Goal: Find specific page/section: Find specific page/section

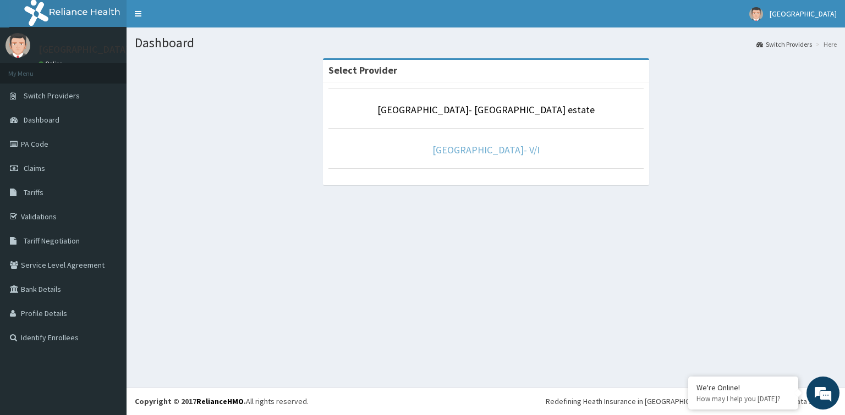
click at [480, 149] on link "Faith City Hospital- V/I" at bounding box center [485, 150] width 107 height 13
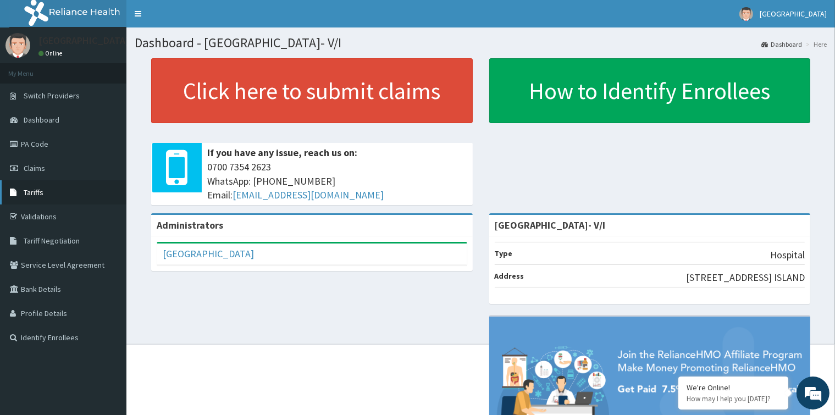
click at [62, 189] on link "Tariffs" at bounding box center [63, 192] width 126 height 24
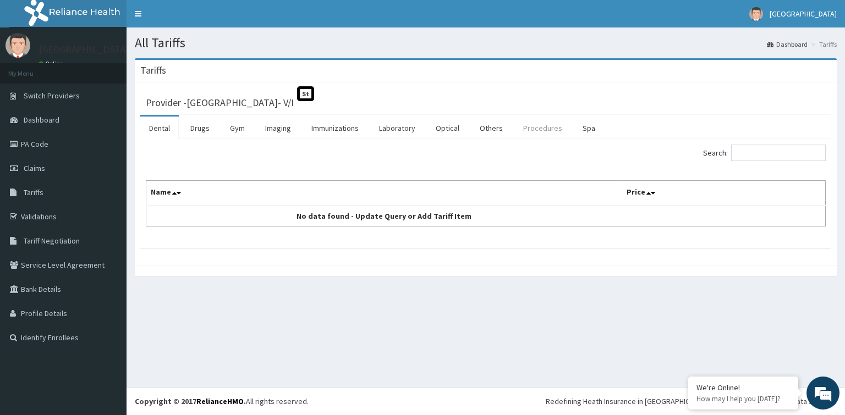
click at [524, 120] on link "Procedures" at bounding box center [542, 128] width 57 height 23
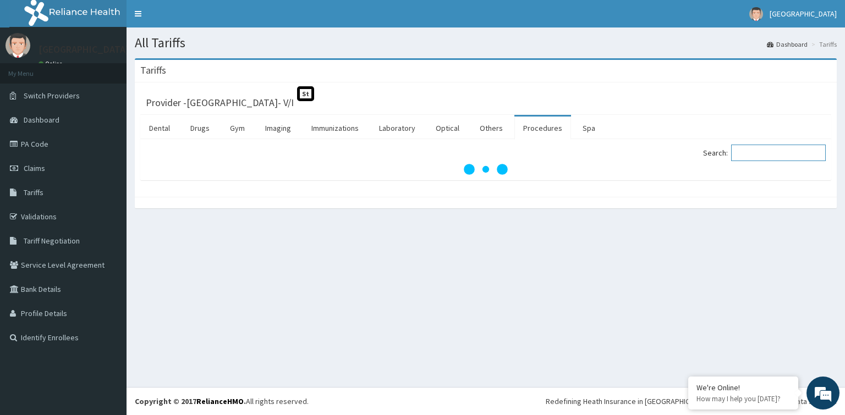
click at [765, 152] on input "Search:" at bounding box center [778, 153] width 95 height 16
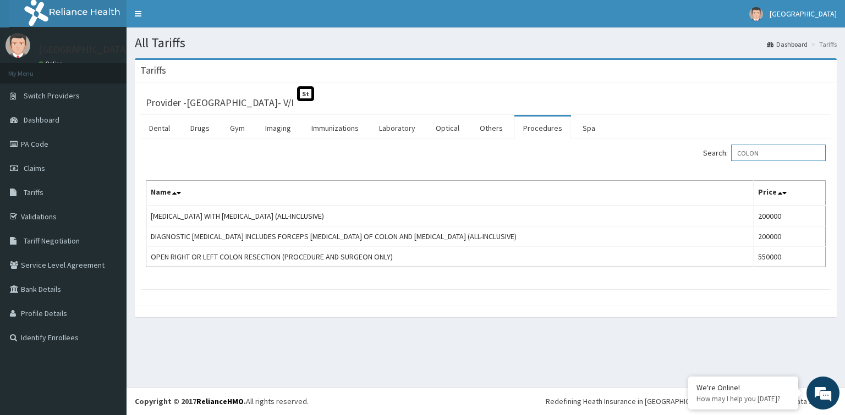
type input "COLON"
